Goal: Task Accomplishment & Management: Use online tool/utility

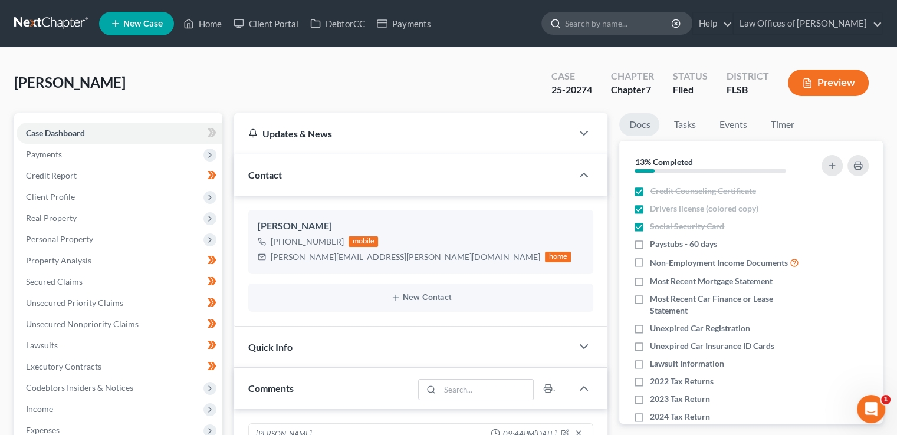
click at [599, 19] on input "search" at bounding box center [619, 23] width 108 height 22
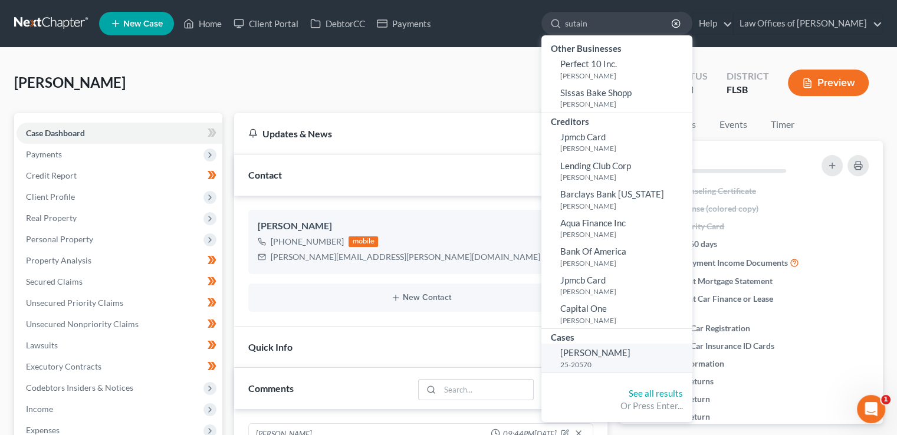
type input "sutain"
click at [593, 353] on span "[PERSON_NAME]" at bounding box center [595, 352] width 70 height 11
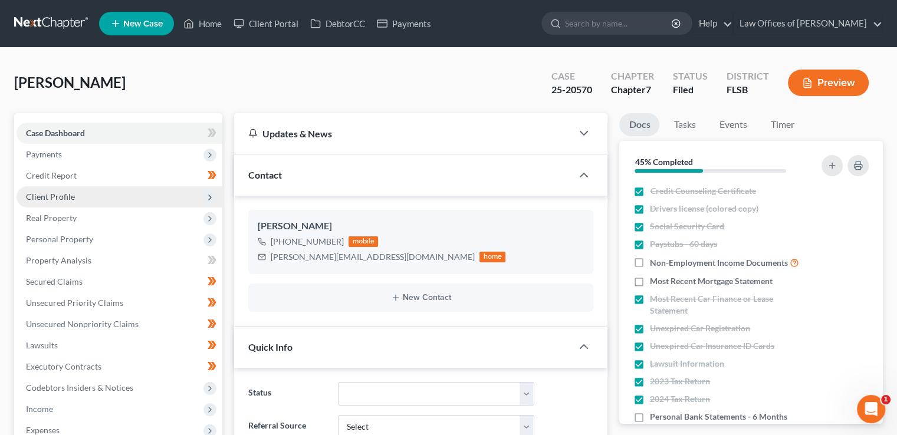
scroll to position [122, 0]
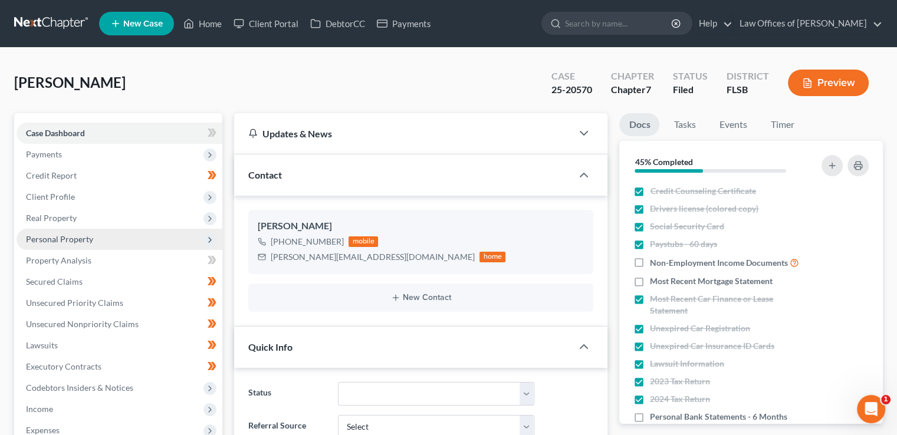
click at [52, 239] on span "Personal Property" at bounding box center [59, 239] width 67 height 10
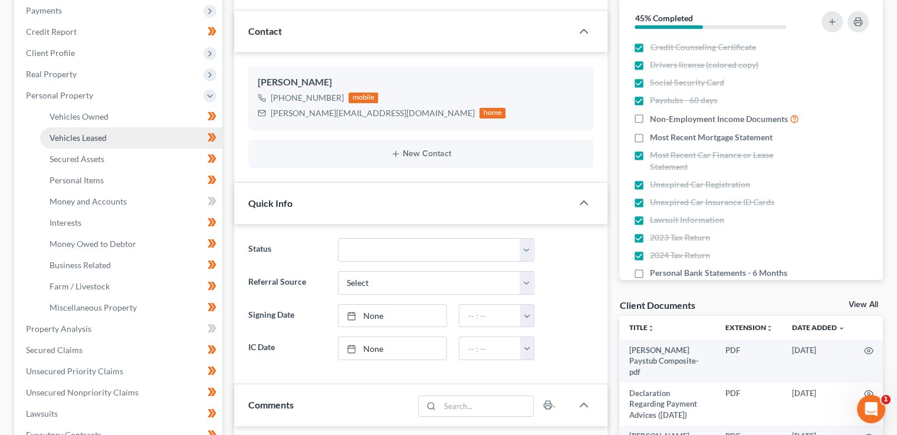
scroll to position [155, 0]
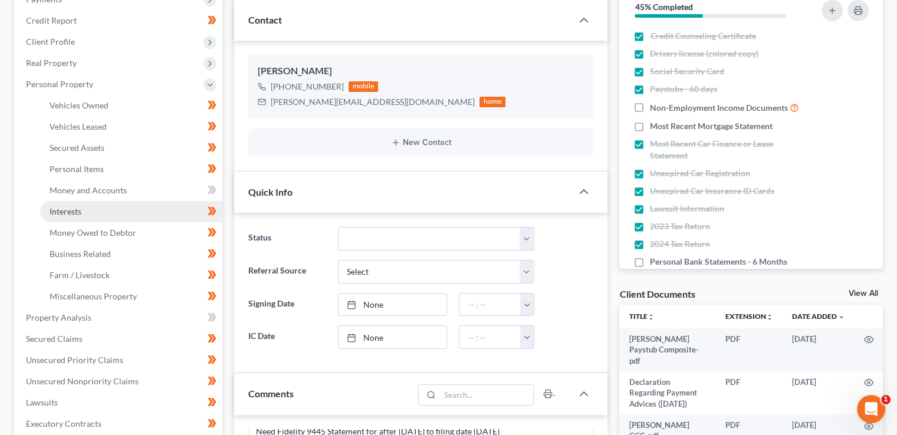
click at [80, 208] on span "Interests" at bounding box center [66, 211] width 32 height 10
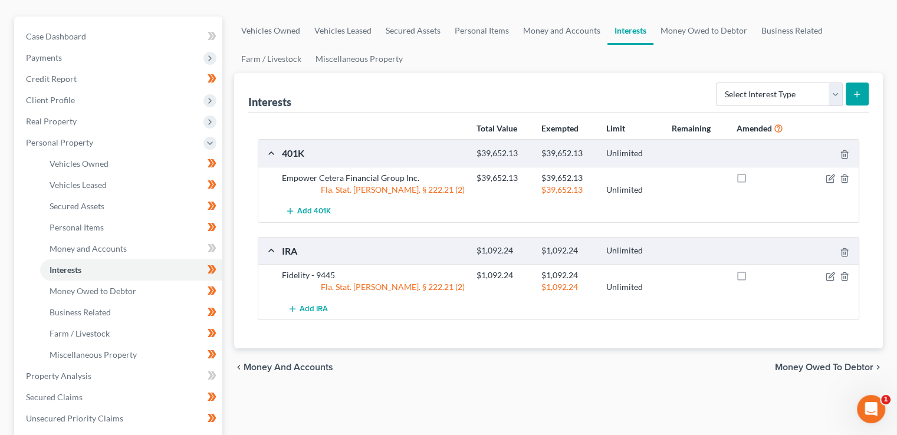
scroll to position [100, 0]
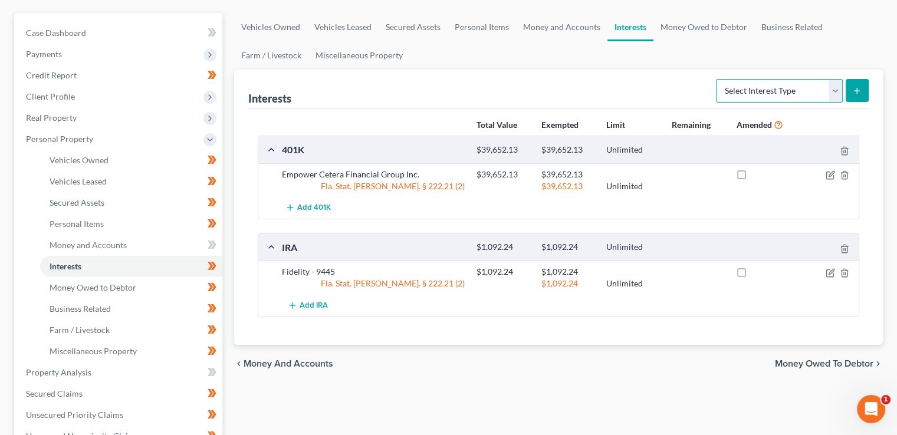
click at [768, 97] on select "Select Interest Type 401K Annuity Bond Education IRA Government Bond Government…" at bounding box center [779, 91] width 127 height 24
